Goal: Task Accomplishment & Management: Use online tool/utility

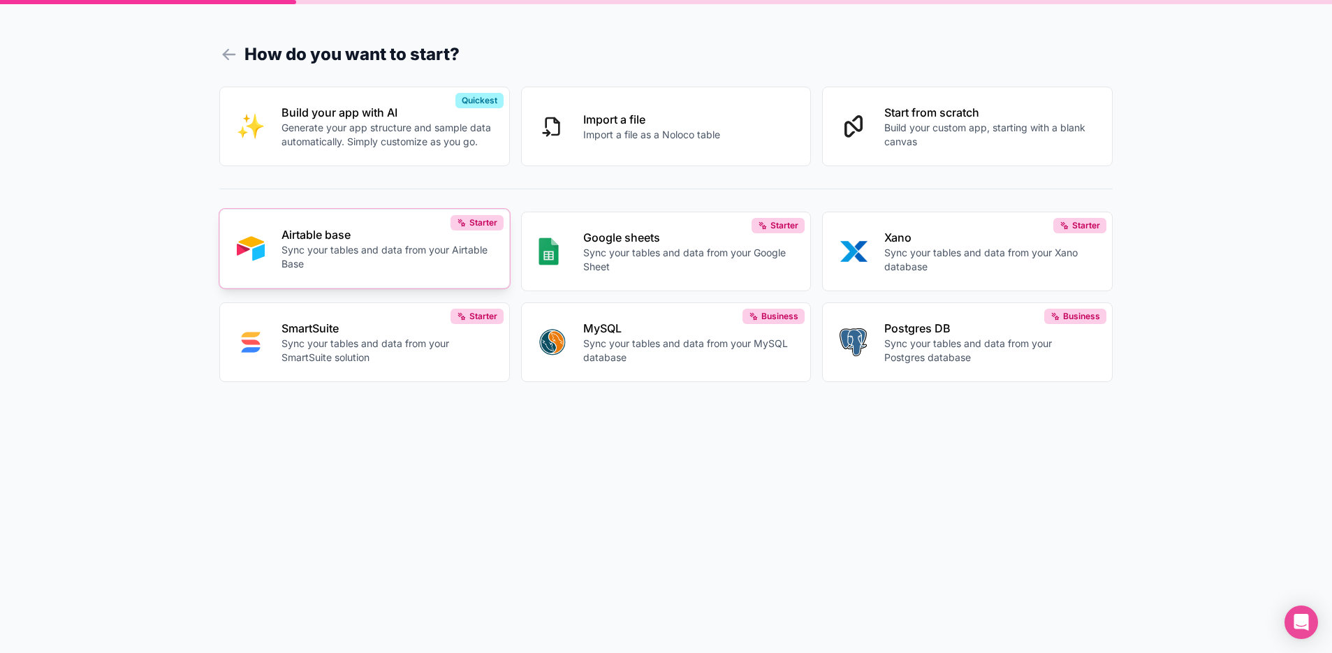
click at [430, 256] on p "Sync your tables and data from your Airtable Base" at bounding box center [386, 257] width 211 height 28
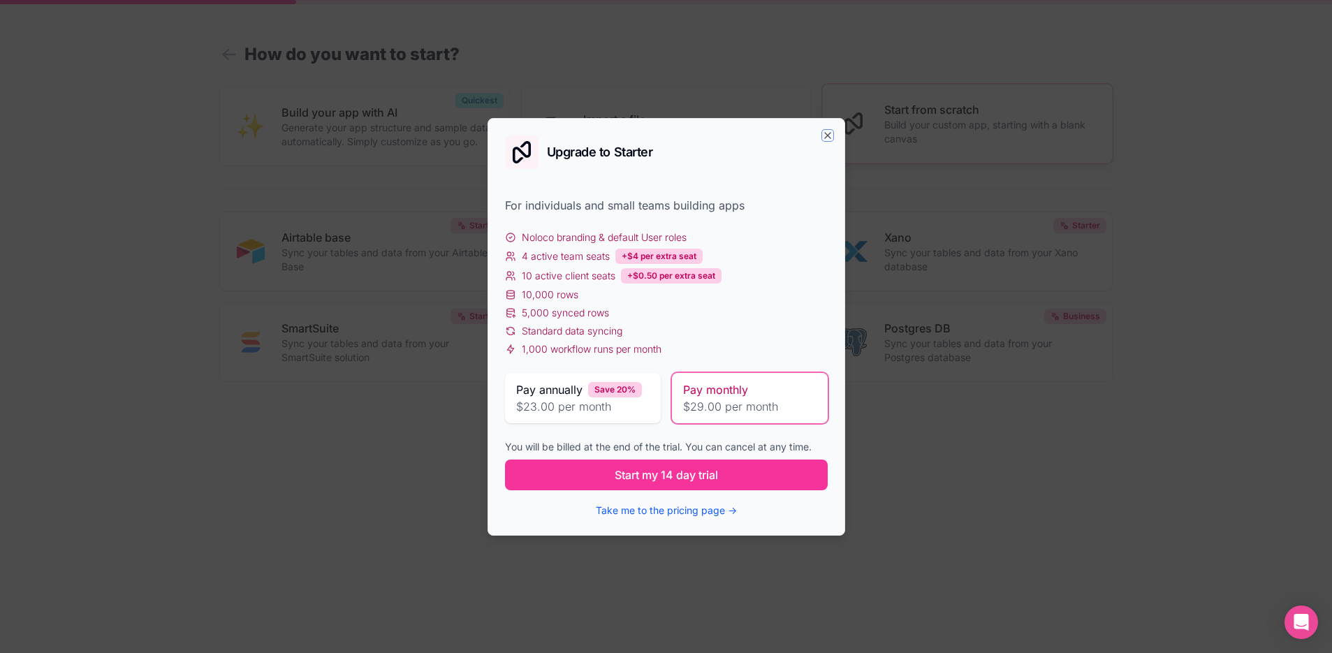
click at [829, 136] on icon "button" at bounding box center [827, 135] width 11 height 11
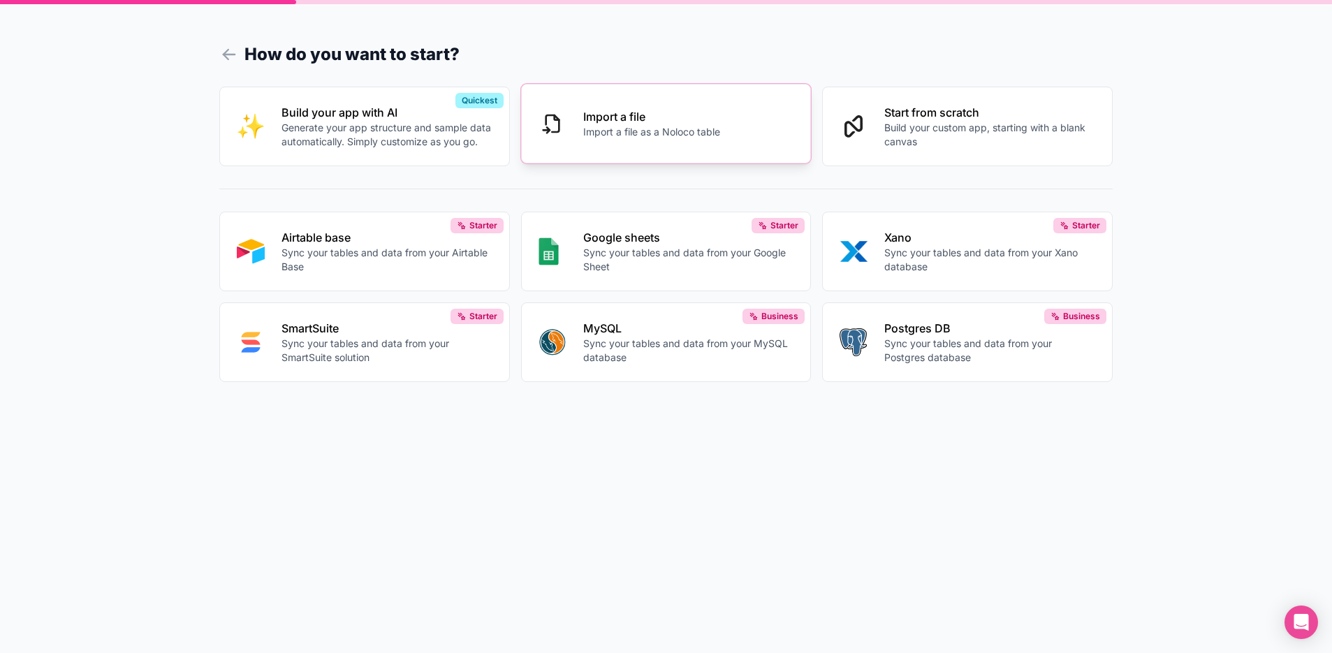
click at [712, 146] on button "Import a file Import a file as a Noloco table" at bounding box center [666, 124] width 290 height 80
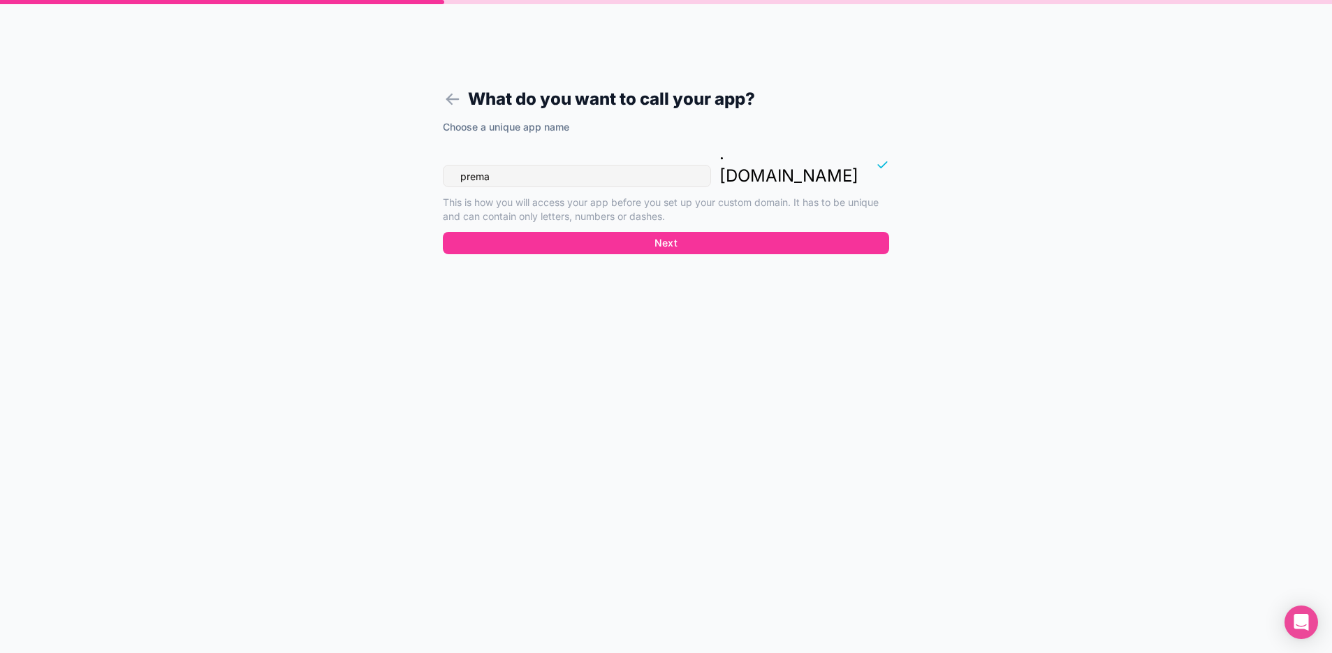
drag, startPoint x: 390, startPoint y: 158, endPoint x: 363, endPoint y: 157, distance: 27.2
click at [363, 157] on div "What do you want to call your app? Choose a unique app name prema . noloco.co T…" at bounding box center [666, 326] width 1332 height 653
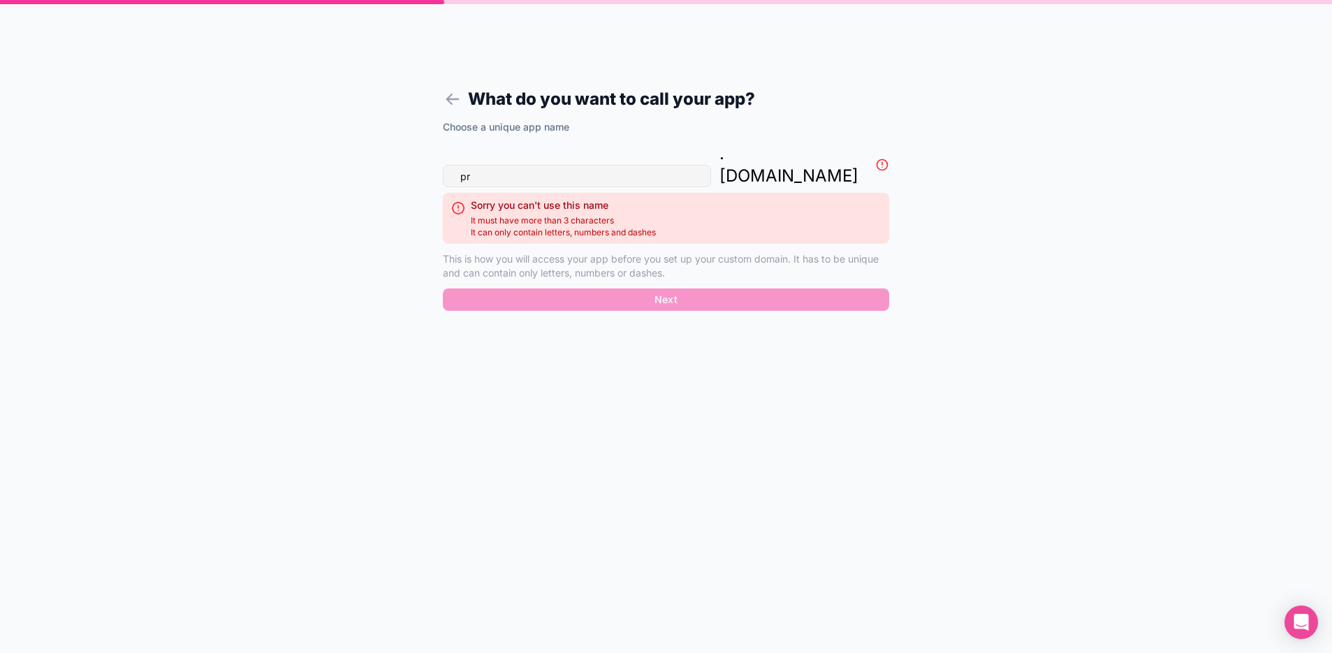
type input "p"
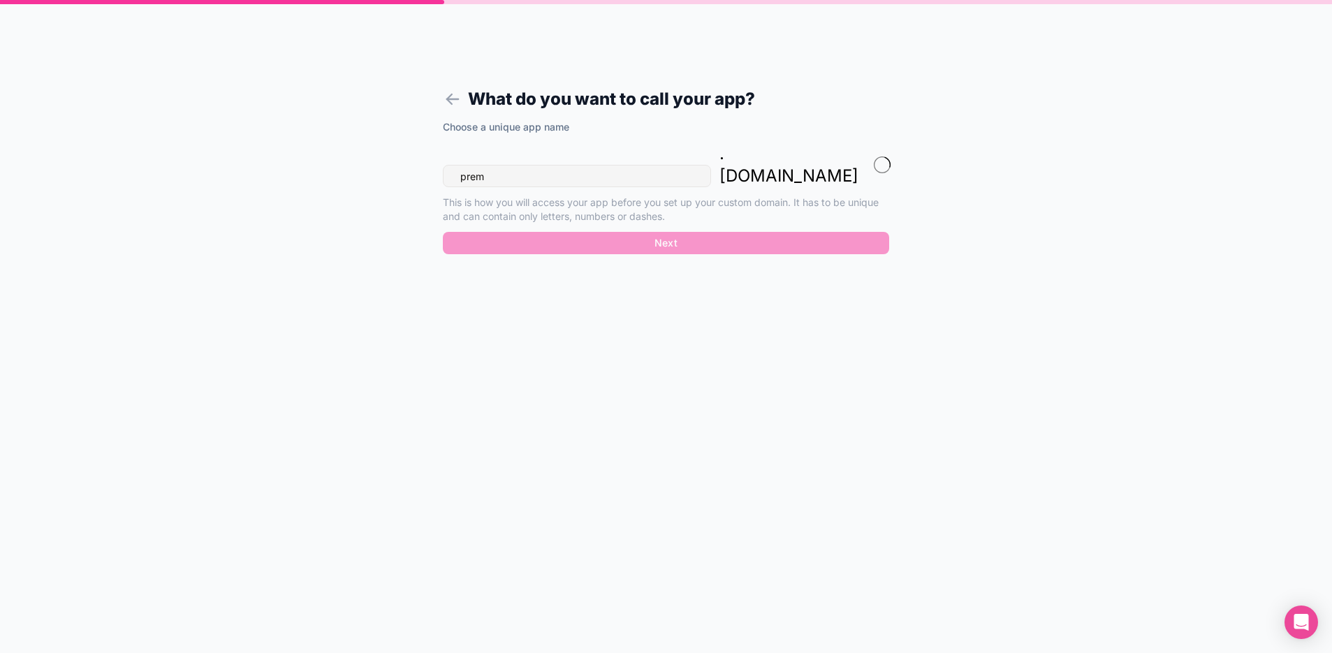
type input "prema"
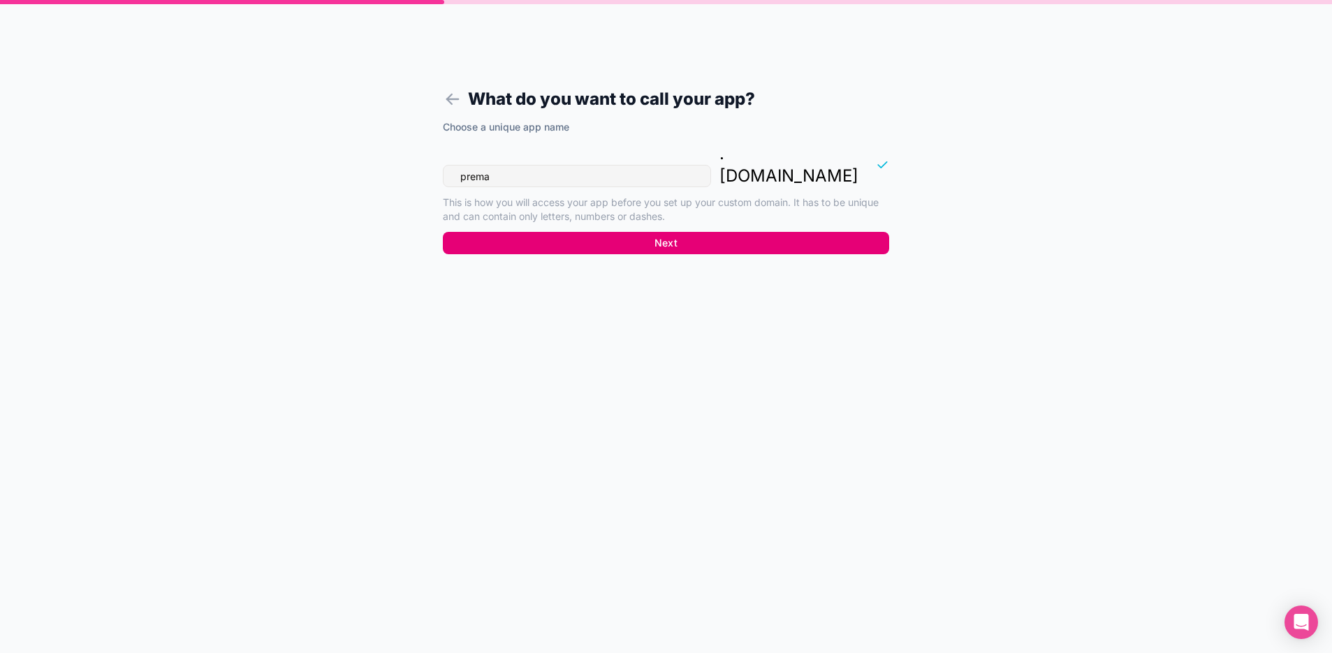
click at [714, 232] on button "Next" at bounding box center [666, 243] width 446 height 22
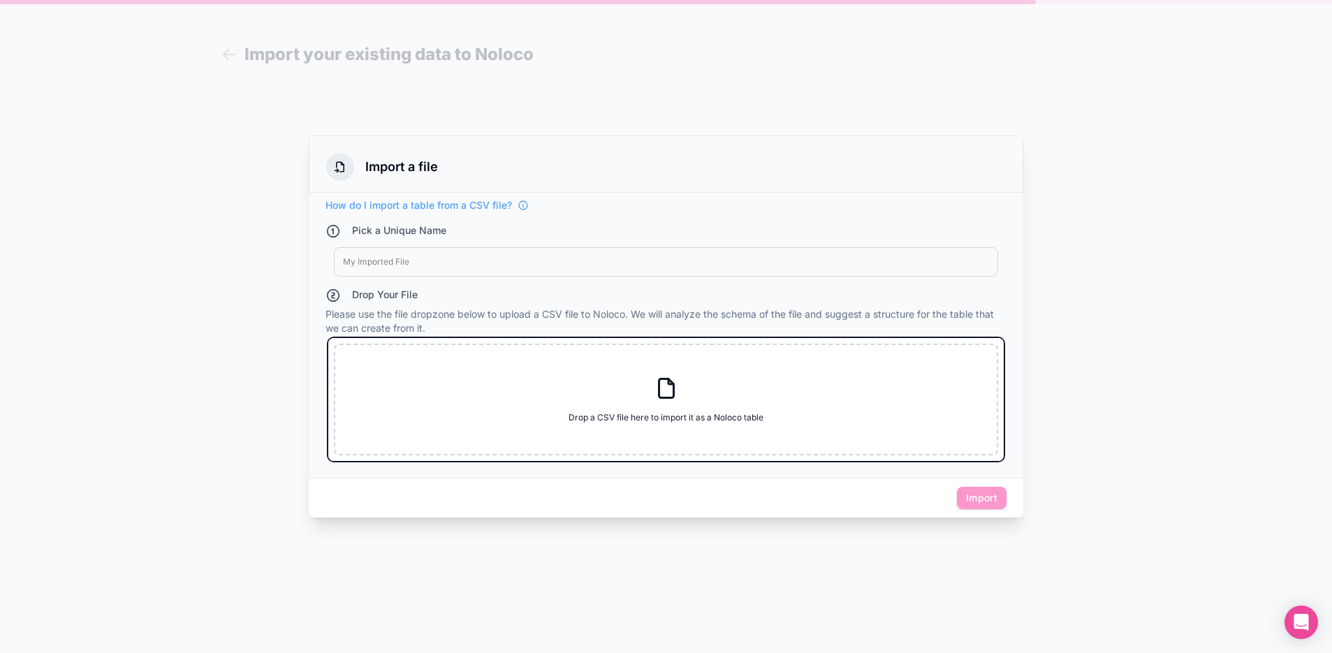
click at [663, 395] on icon at bounding box center [666, 388] width 25 height 25
type input "C:\fakepath\projektissa kiinnostuneet.csv"
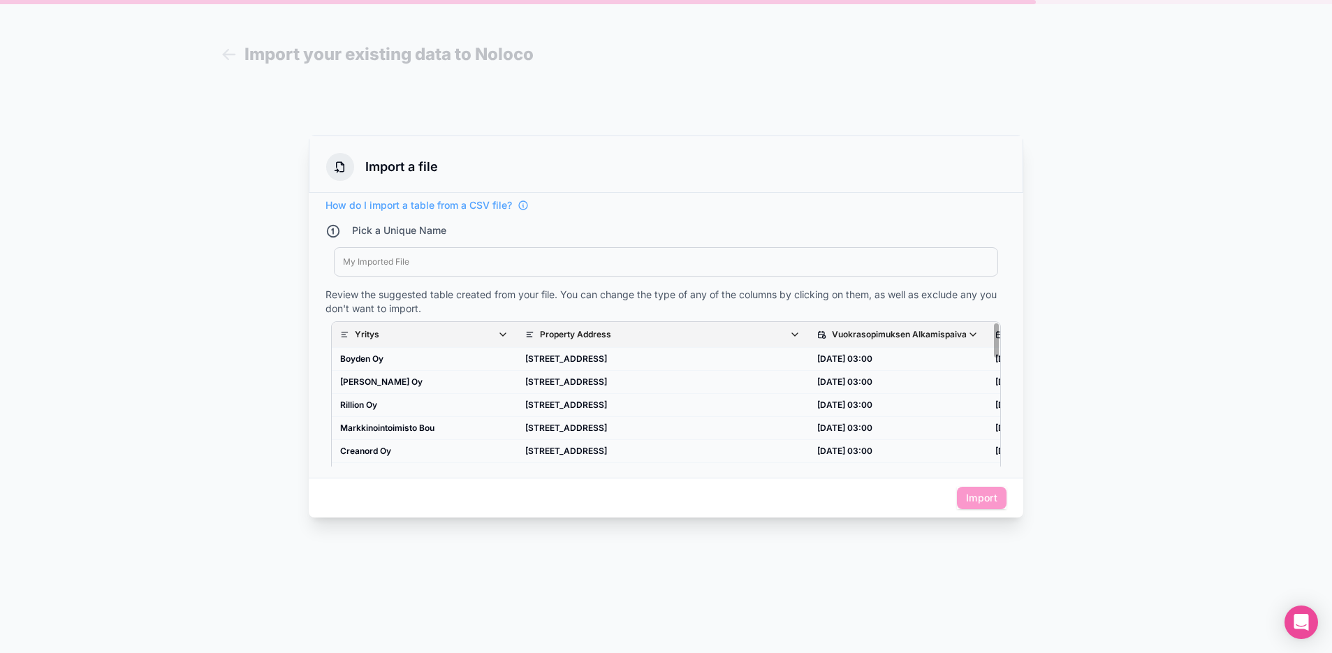
click at [981, 494] on span "Import" at bounding box center [982, 498] width 50 height 22
click at [989, 495] on span "Import" at bounding box center [982, 498] width 50 height 22
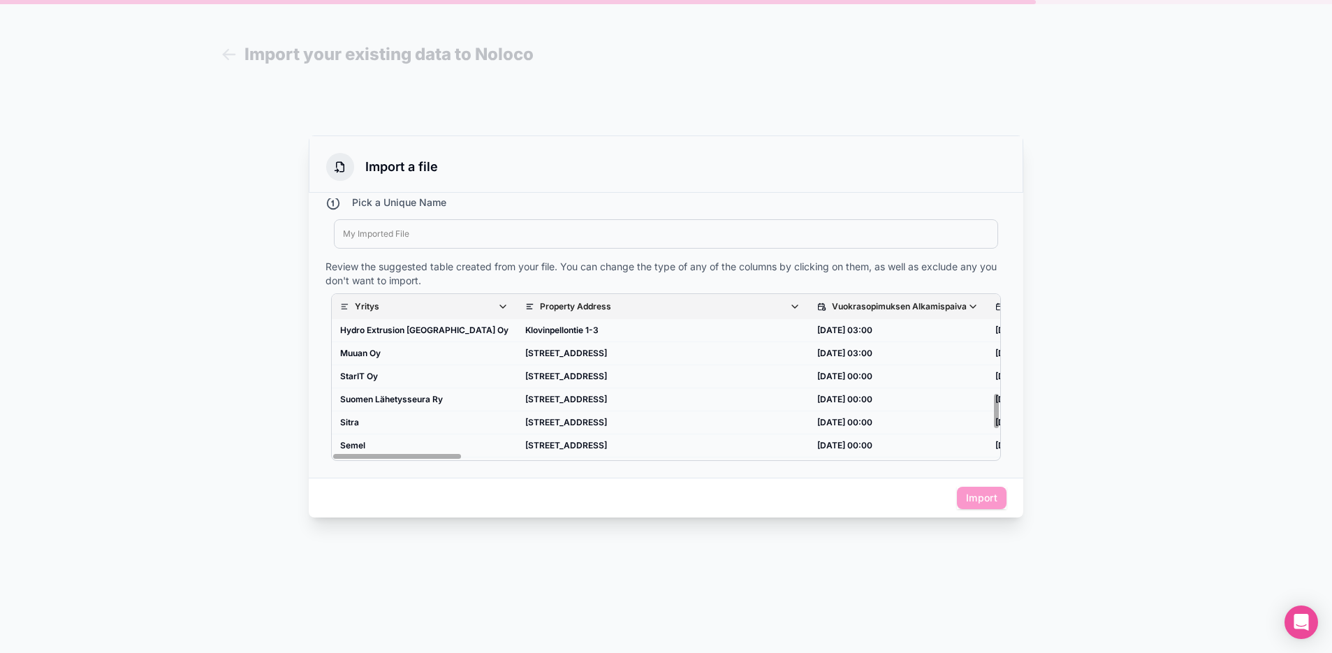
scroll to position [573, 0]
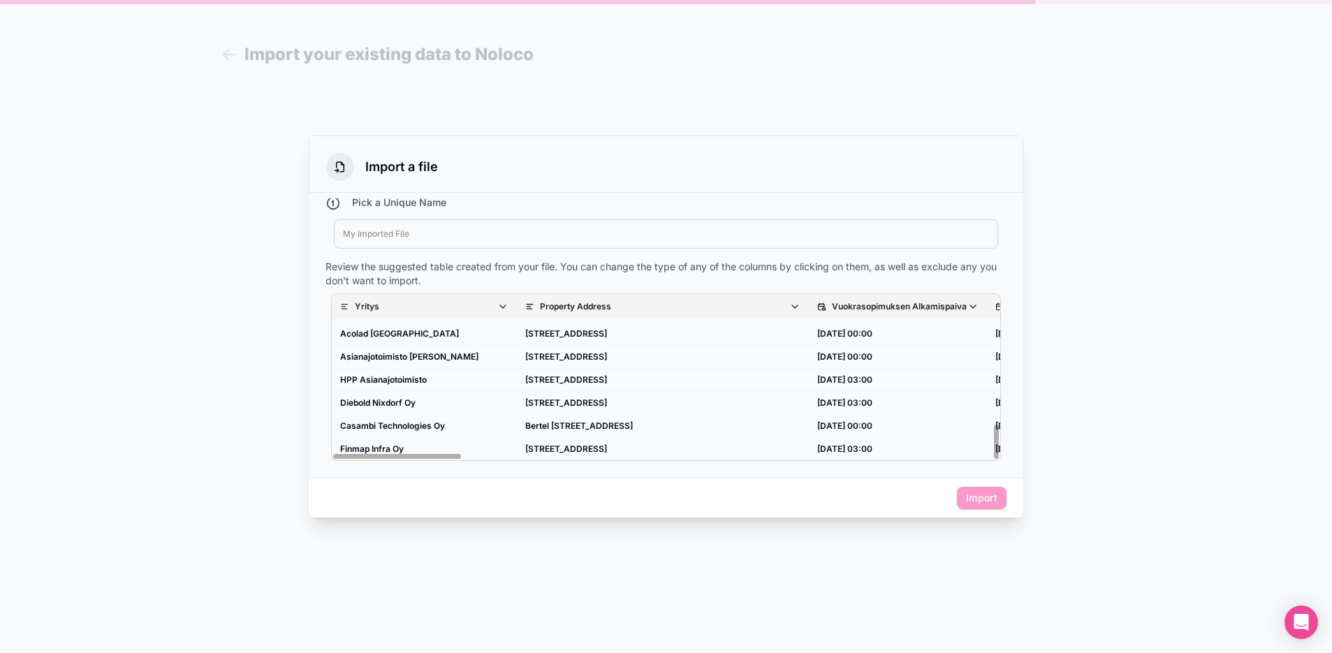
click at [462, 233] on div at bounding box center [666, 233] width 646 height 11
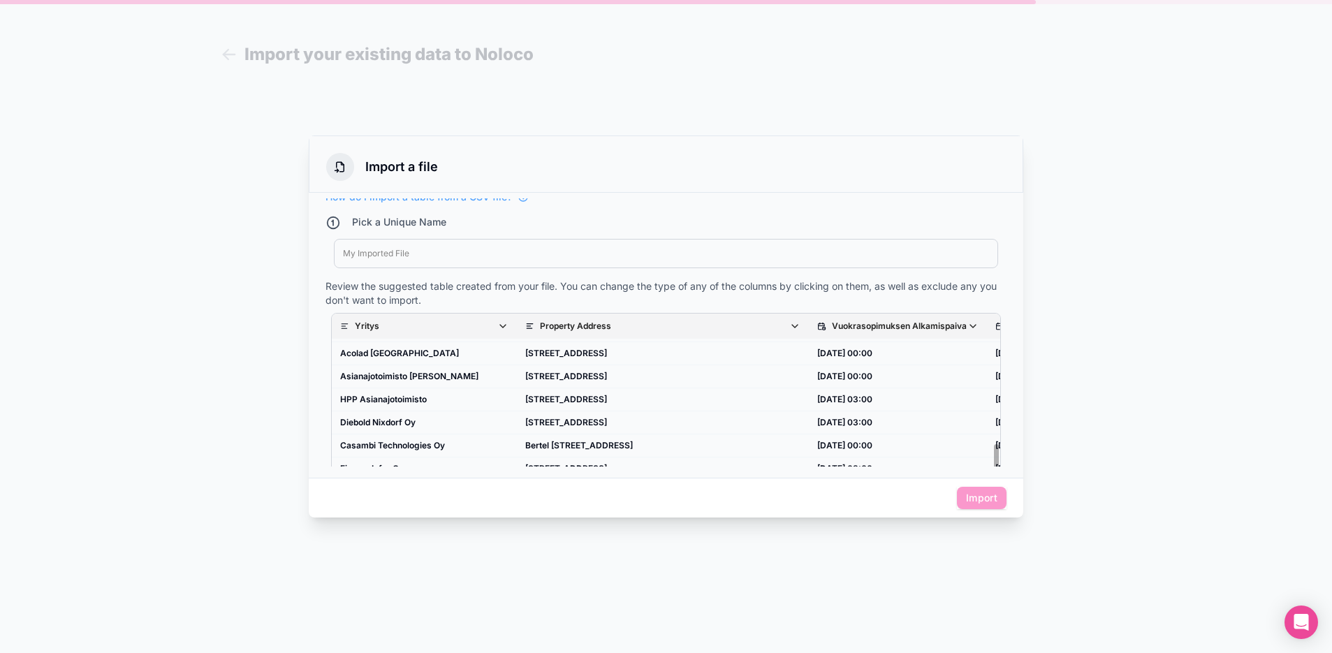
scroll to position [0, 0]
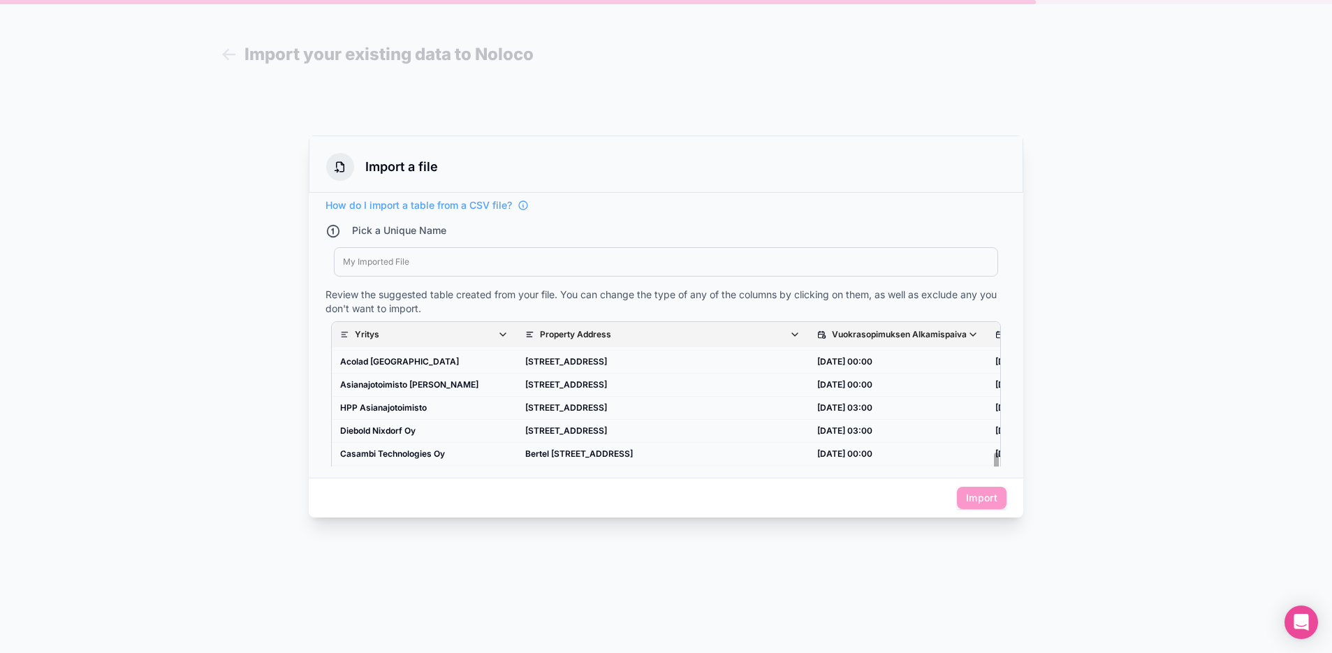
click at [977, 495] on span "Import" at bounding box center [982, 498] width 50 height 22
click at [481, 266] on div at bounding box center [666, 261] width 646 height 11
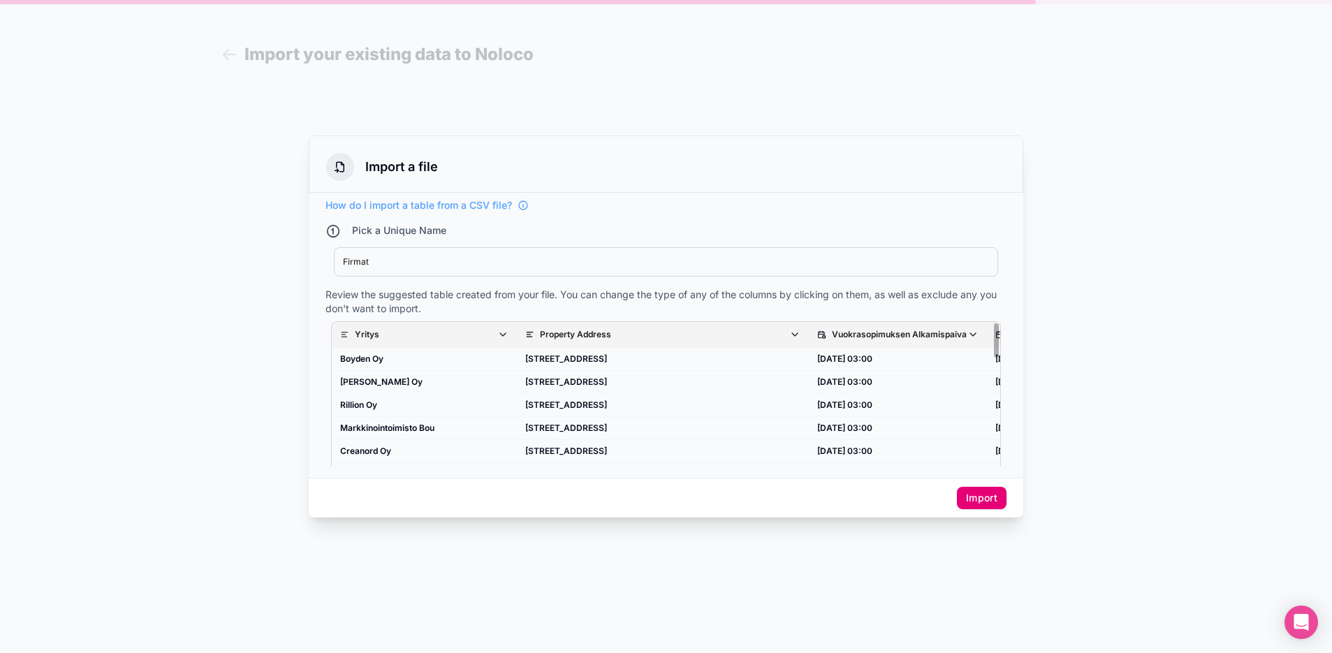
click at [973, 503] on button "Import" at bounding box center [982, 498] width 50 height 22
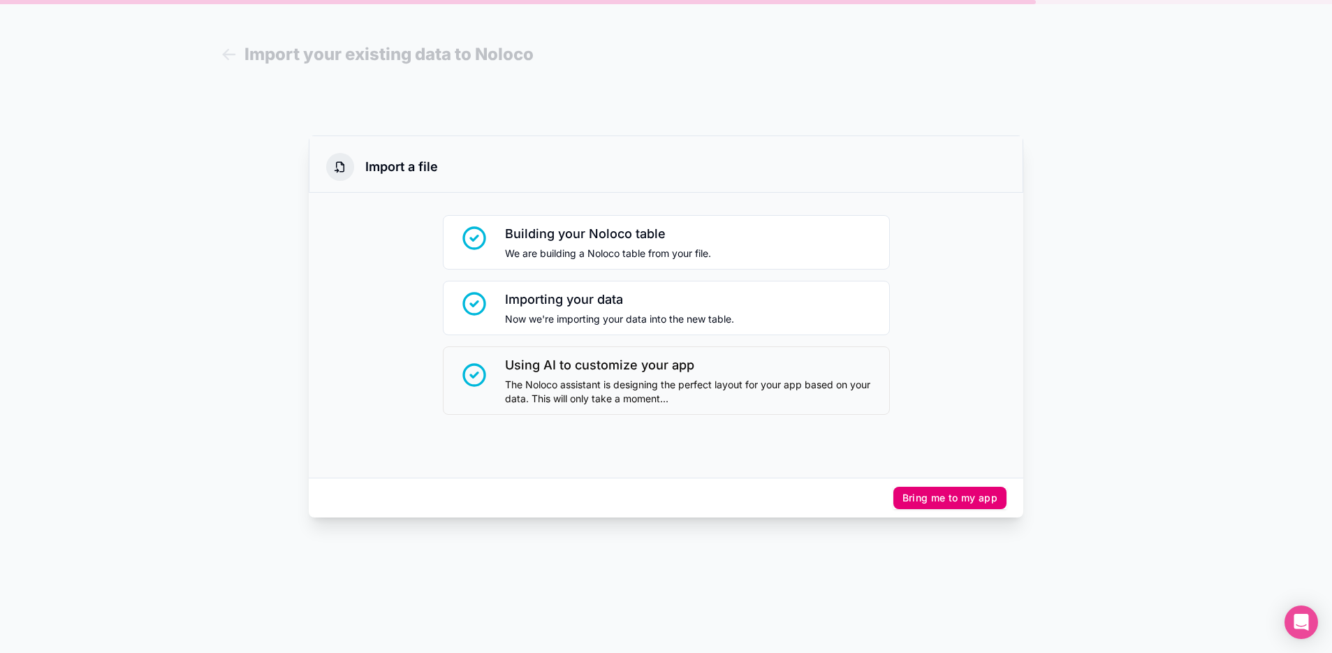
click at [957, 487] on button "Bring me to my app" at bounding box center [949, 498] width 113 height 22
